Goal: Download file/media

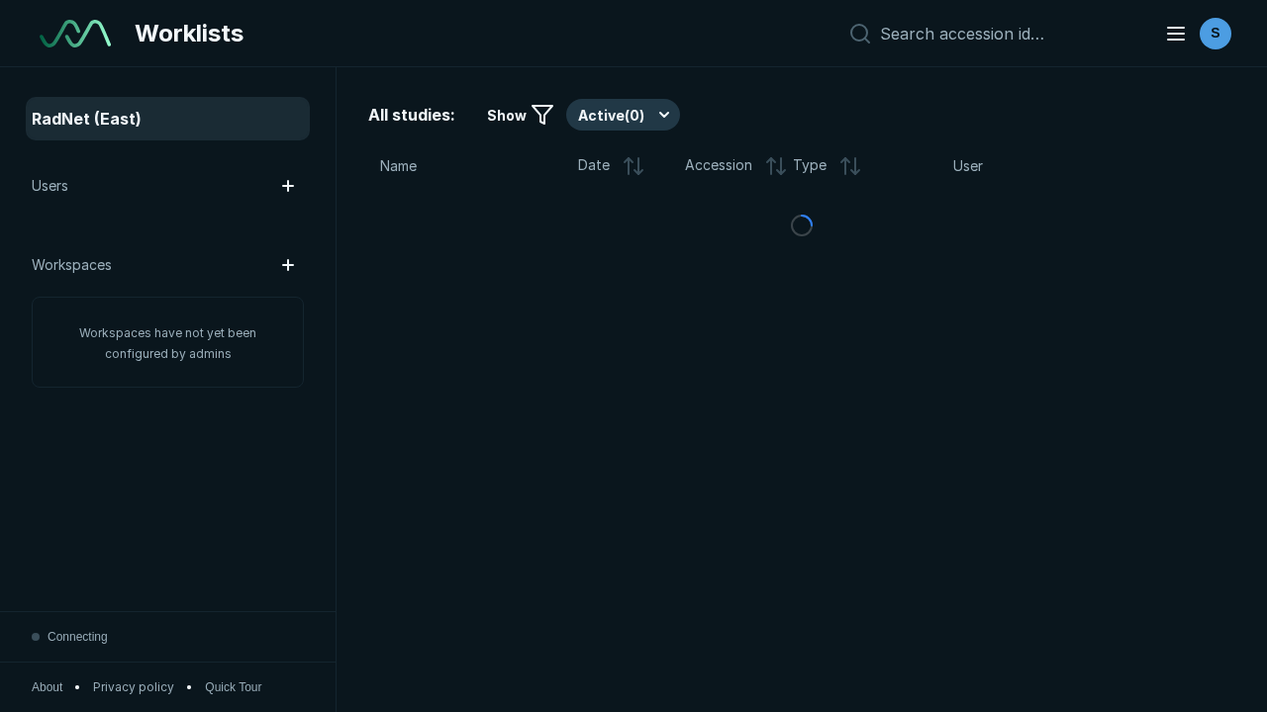
scroll to position [5404, 8242]
